Goal: Task Accomplishment & Management: Manage account settings

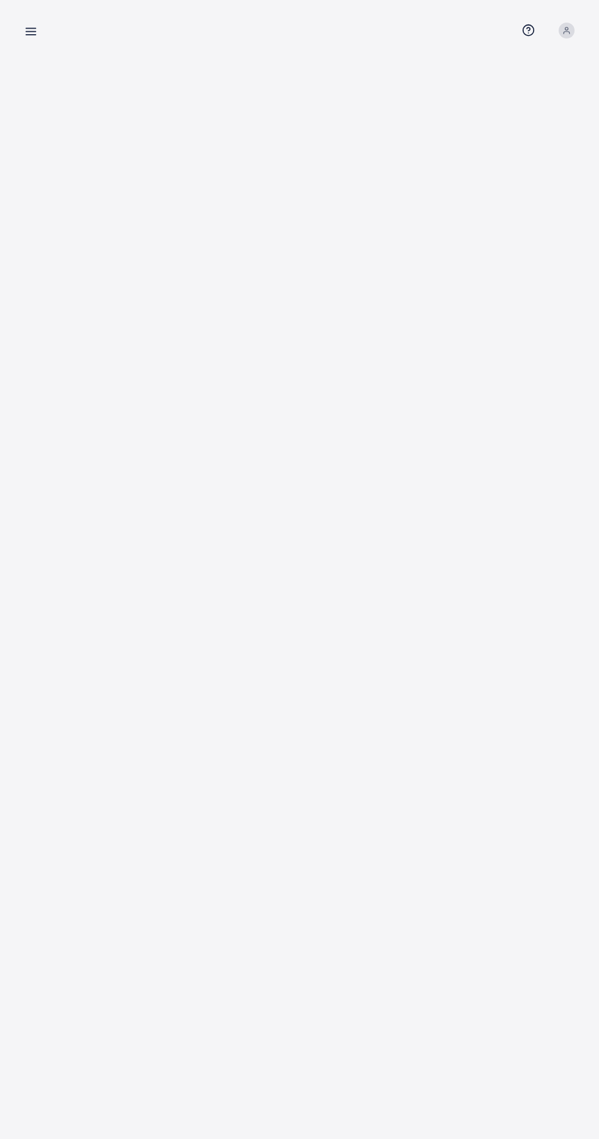
click at [32, 32] on line at bounding box center [31, 32] width 10 height 0
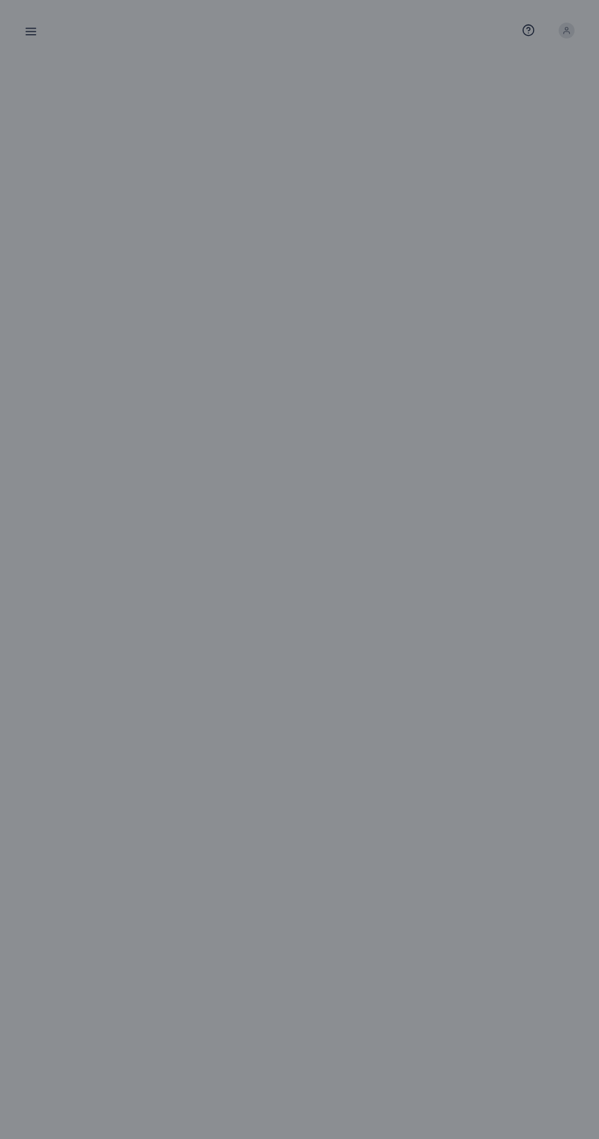
click at [296, 155] on div at bounding box center [299, 683] width 599 height 1367
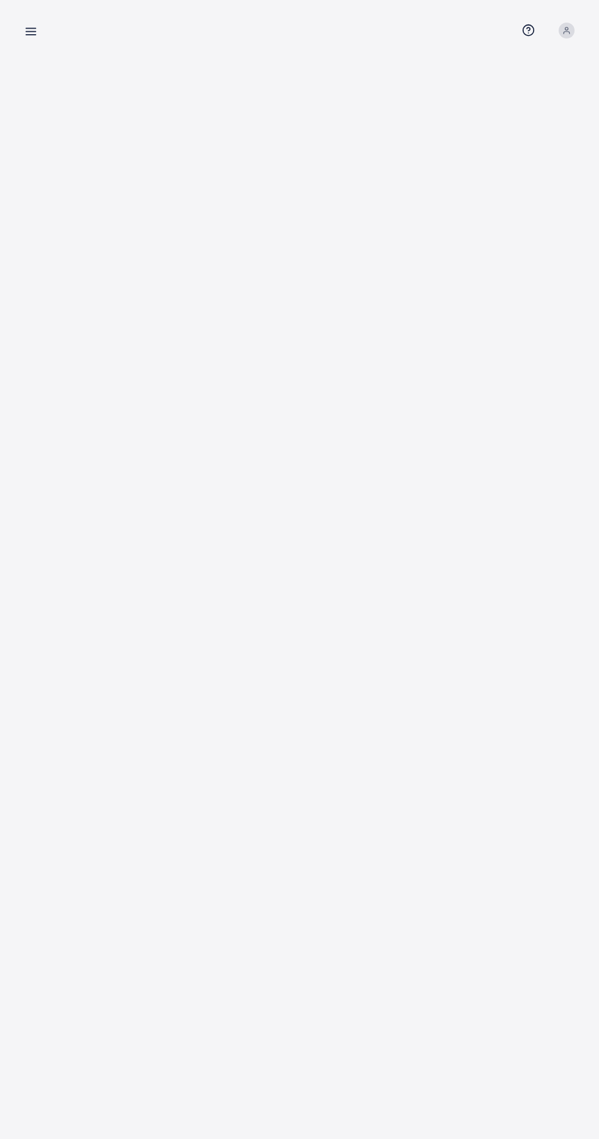
click at [34, 33] on icon at bounding box center [30, 31] width 13 height 13
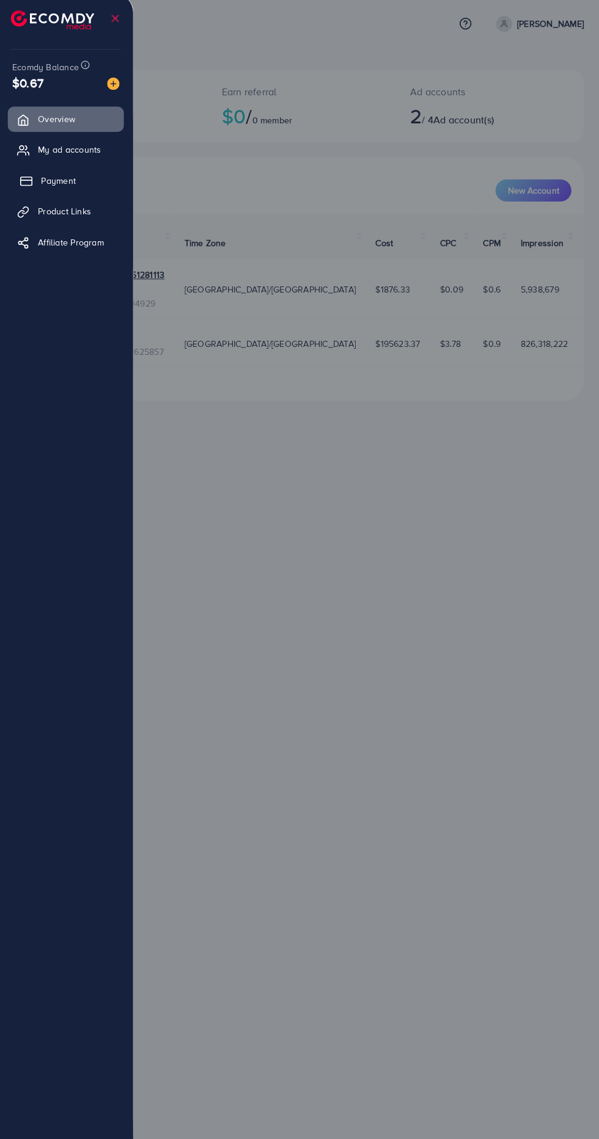
click at [91, 183] on link "Payment" at bounding box center [66, 185] width 115 height 24
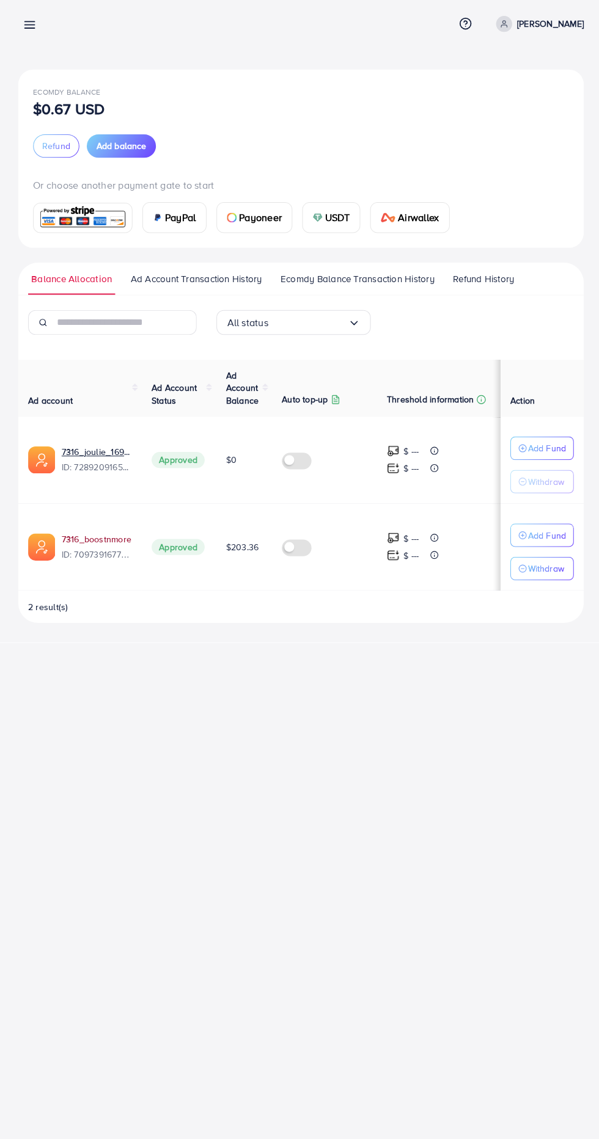
click at [122, 539] on link "7316_boostnmore" at bounding box center [96, 541] width 69 height 12
